Goal: Book appointment/travel/reservation

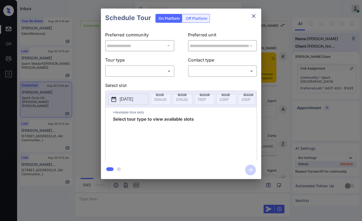
scroll to position [376, 0]
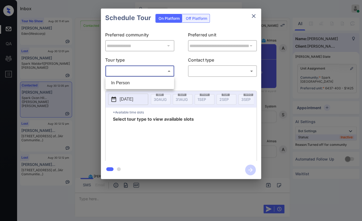
click at [134, 72] on body "Inbox Danielle Dela Cruz Online Set yourself offline Set yourself on break Prof…" at bounding box center [181, 110] width 362 height 221
click at [115, 82] on li "In Person" at bounding box center [140, 83] width 66 height 10
type input "********"
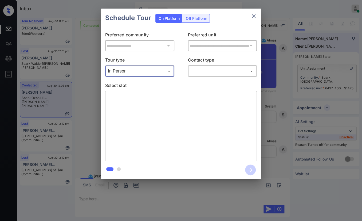
click at [239, 68] on body "Inbox Danielle Dela Cruz Online Set yourself offline Set yourself on break Prof…" at bounding box center [181, 110] width 362 height 221
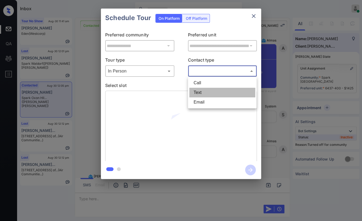
click at [203, 90] on li "Text" at bounding box center [222, 93] width 66 height 10
type input "****"
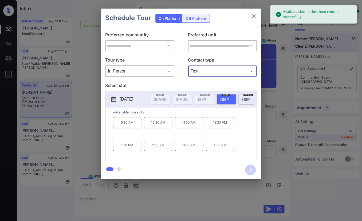
click at [130, 98] on p "2025-09-02" at bounding box center [127, 99] width 14 height 6
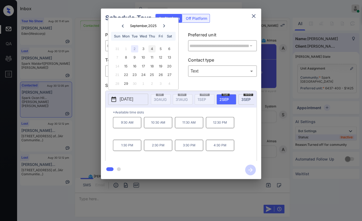
click at [153, 50] on div "4" at bounding box center [152, 48] width 7 height 7
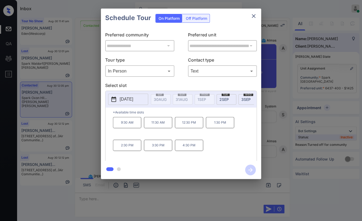
click at [188, 145] on p "4:30 PM" at bounding box center [189, 144] width 28 height 11
click at [254, 171] on icon "button" at bounding box center [250, 169] width 11 height 11
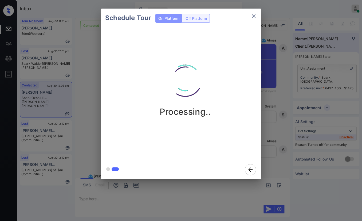
click at [252, 171] on button "button" at bounding box center [250, 169] width 17 height 14
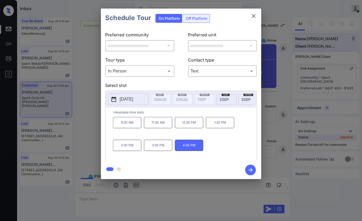
type input "**********"
click at [189, 146] on p "4:30 PM" at bounding box center [189, 144] width 28 height 11
click at [249, 168] on icon "button" at bounding box center [250, 169] width 11 height 11
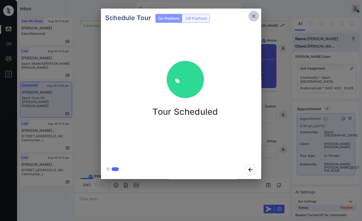
click at [257, 15] on icon "close" at bounding box center [254, 16] width 6 height 6
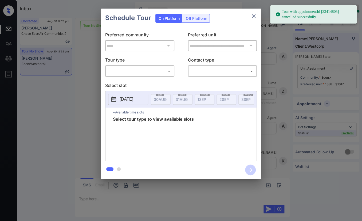
scroll to position [3571, 0]
click at [135, 74] on body "Tour with appointmentId [33414805] cancelled successfully Inbox Danielle Dela C…" at bounding box center [181, 110] width 362 height 221
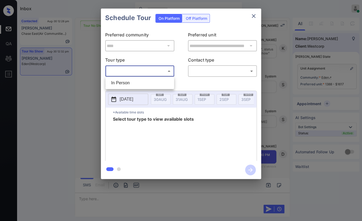
click at [254, 16] on div at bounding box center [181, 110] width 362 height 221
click at [253, 18] on icon "close" at bounding box center [254, 16] width 6 height 6
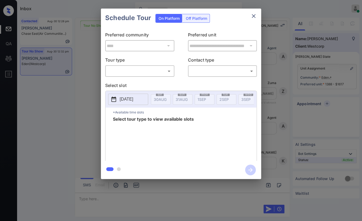
scroll to position [3571, 0]
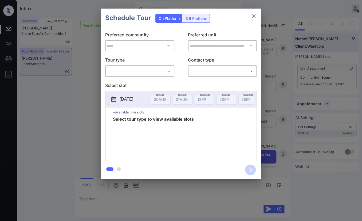
click at [146, 72] on body "Inbox [PERSON_NAME] [PERSON_NAME] Online Set yourself offline Set yourself on b…" at bounding box center [181, 110] width 362 height 221
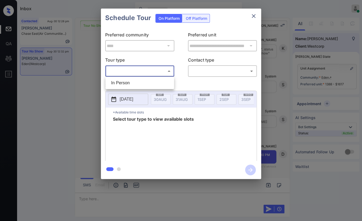
click at [125, 81] on li "In Person" at bounding box center [140, 83] width 66 height 10
type input "********"
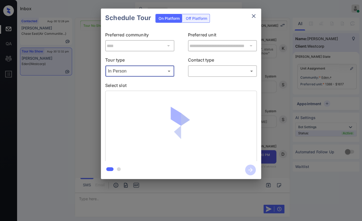
click at [207, 73] on body "Inbox [PERSON_NAME] [PERSON_NAME] Online Set yourself offline Set yourself on b…" at bounding box center [181, 110] width 362 height 221
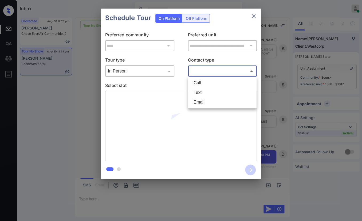
click at [198, 94] on li "Text" at bounding box center [222, 93] width 66 height 10
type input "****"
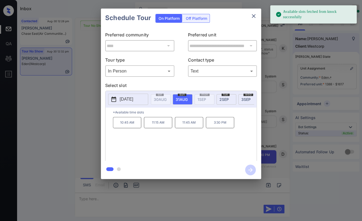
click at [133, 98] on p "[DATE]" at bounding box center [127, 99] width 14 height 6
click at [164, 116] on icon at bounding box center [163, 115] width 3 height 3
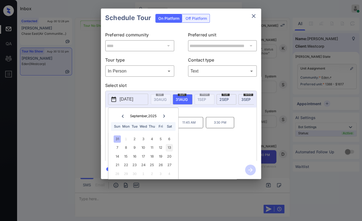
click at [168, 148] on div "13" at bounding box center [169, 147] width 7 height 7
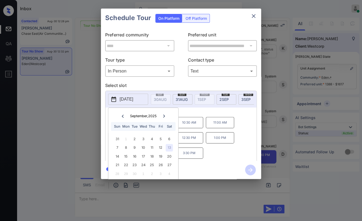
click at [217, 156] on div "**********" at bounding box center [181, 94] width 160 height 170
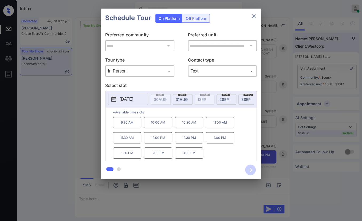
click at [126, 127] on p "9:30 AM" at bounding box center [127, 122] width 28 height 11
click at [250, 169] on icon "button" at bounding box center [250, 169] width 11 height 11
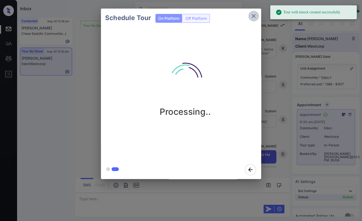
click at [254, 17] on icon "close" at bounding box center [254, 16] width 4 height 4
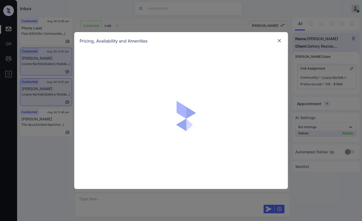
scroll to position [788, 0]
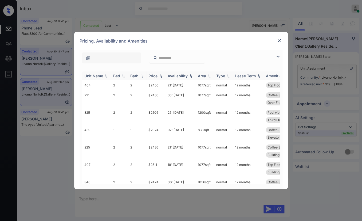
click at [115, 76] on div "Bed" at bounding box center [116, 75] width 7 height 5
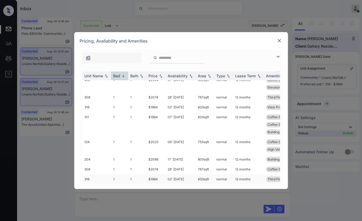
scroll to position [186, 0]
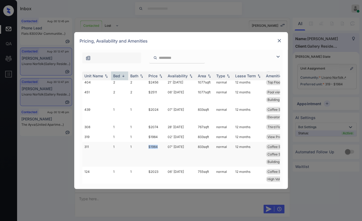
drag, startPoint x: 146, startPoint y: 146, endPoint x: 164, endPoint y: 146, distance: 17.4
click at [160, 146] on td "$1984" at bounding box center [155, 154] width 19 height 25
copy td "$1984"
click at [275, 43] on div "Pricing, Availability and Amenities" at bounding box center [181, 41] width 214 height 18
click at [280, 44] on div "Pricing, Availability and Amenities" at bounding box center [181, 41] width 214 height 18
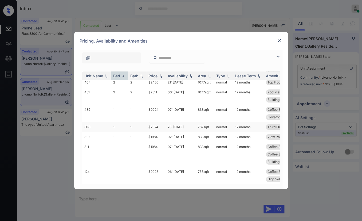
scroll to position [275, 0]
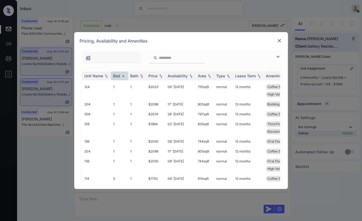
click at [279, 40] on img at bounding box center [279, 40] width 5 height 5
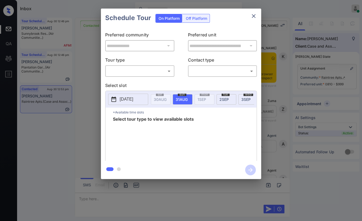
scroll to position [949, 0]
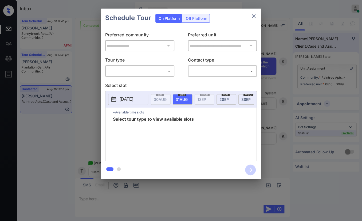
click at [133, 73] on body "Inbox [PERSON_NAME] [PERSON_NAME] Online Set yourself offline Set yourself on b…" at bounding box center [181, 110] width 362 height 221
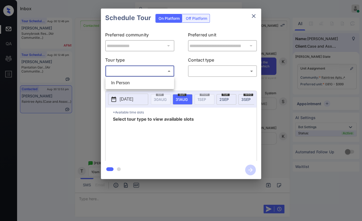
click at [129, 87] on li "In Person" at bounding box center [140, 83] width 66 height 10
type input "********"
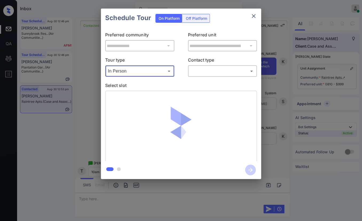
click at [213, 75] on body "Inbox Danielle Dela Cruz Online Set yourself offline Set yourself on break Prof…" at bounding box center [181, 110] width 362 height 221
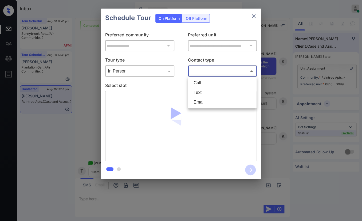
click at [213, 73] on div at bounding box center [181, 110] width 362 height 221
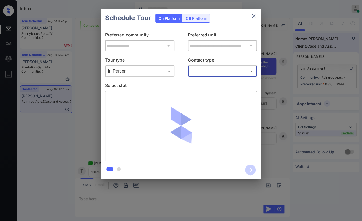
click at [213, 73] on body "Inbox Danielle Dela Cruz Online Set yourself offline Set yourself on break Prof…" at bounding box center [181, 110] width 362 height 221
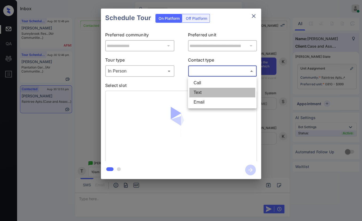
click at [198, 95] on li "Text" at bounding box center [222, 93] width 66 height 10
type input "****"
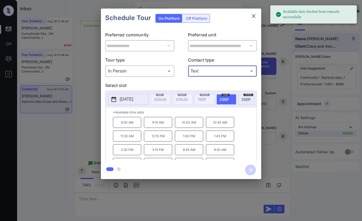
click at [190, 124] on p "10:00 AM" at bounding box center [189, 122] width 28 height 11
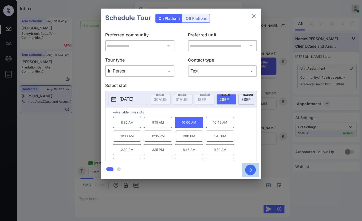
click at [251, 172] on icon "button" at bounding box center [250, 169] width 11 height 11
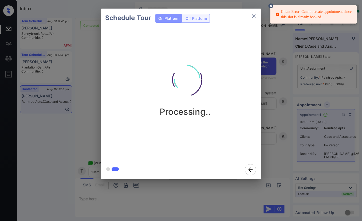
click at [254, 17] on icon "close" at bounding box center [254, 16] width 6 height 6
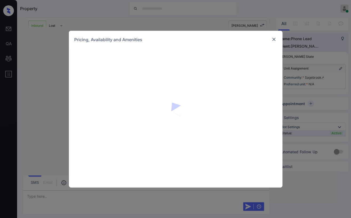
scroll to position [86, 0]
click at [273, 38] on img at bounding box center [273, 39] width 5 height 5
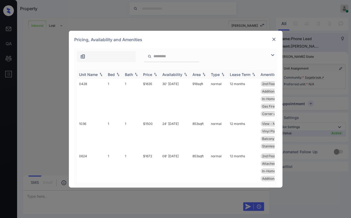
click at [113, 73] on div "Bed" at bounding box center [111, 74] width 7 height 5
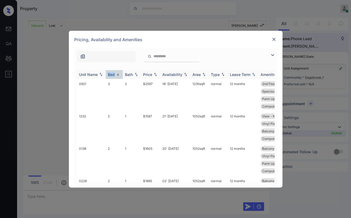
click at [113, 73] on div "Bed" at bounding box center [111, 74] width 7 height 5
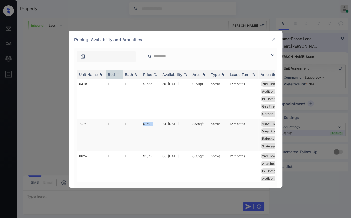
drag, startPoint x: 141, startPoint y: 124, endPoint x: 161, endPoint y: 124, distance: 20.0
click at [161, 124] on tr "1036 1 1 $1500 24' [DATE] 853 sqft normal 12 months View - North Upgrades: 1x1 …" at bounding box center [216, 135] width 279 height 32
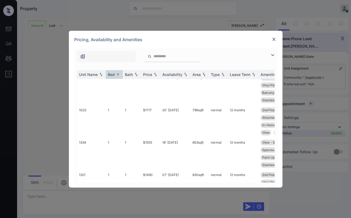
scroll to position [237, 0]
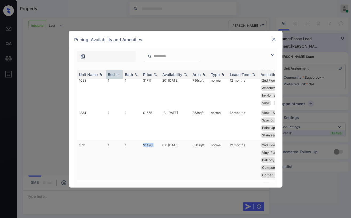
click at [162, 144] on tr "1321 1 1 $1490 07' [DATE] 830 sqft normal 12 months 2nd Floor View - North Addi…" at bounding box center [216, 160] width 279 height 40
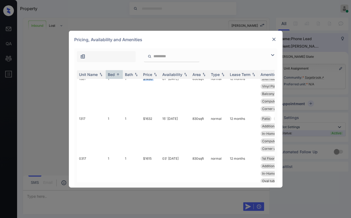
scroll to position [267, 0]
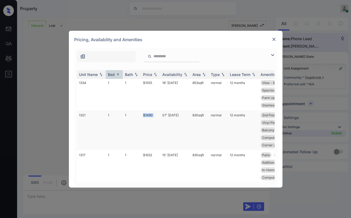
click at [148, 115] on td "$1490" at bounding box center [150, 130] width 19 height 40
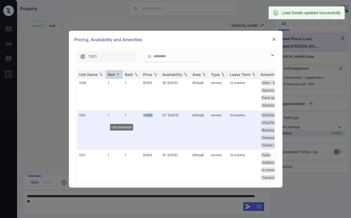
click at [274, 41] on img at bounding box center [273, 39] width 5 height 5
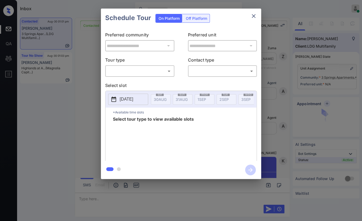
scroll to position [167, 0]
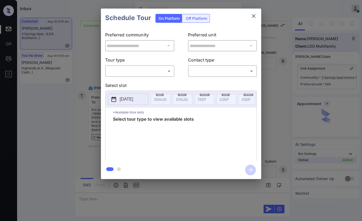
click at [134, 75] on div "​ ​" at bounding box center [139, 70] width 69 height 11
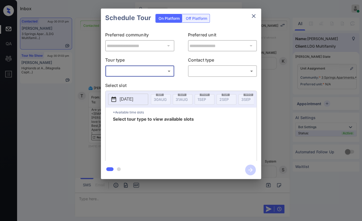
click at [122, 71] on body "Inbox [PERSON_NAME] [PERSON_NAME] Online Set yourself offline Set yourself on b…" at bounding box center [181, 110] width 362 height 221
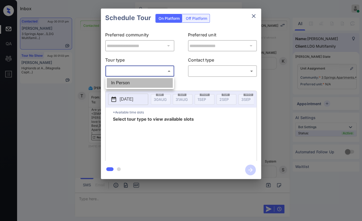
click at [120, 82] on li "In Person" at bounding box center [140, 83] width 66 height 10
type input "********"
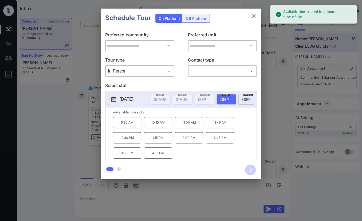
click at [77, 103] on div "**********" at bounding box center [181, 93] width 362 height 187
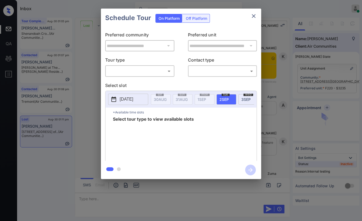
scroll to position [3018, 0]
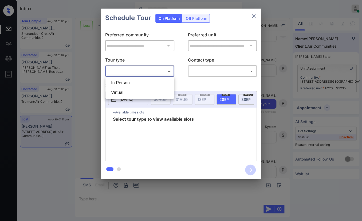
click at [143, 71] on body "Inbox [PERSON_NAME] [PERSON_NAME] Online Set yourself offline Set yourself on b…" at bounding box center [181, 110] width 362 height 221
click at [133, 83] on li "In Person" at bounding box center [140, 83] width 66 height 10
type input "********"
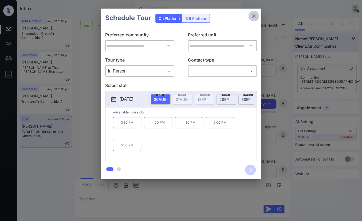
click at [254, 15] on icon "close" at bounding box center [254, 16] width 4 height 4
